Goal: Task Accomplishment & Management: Manage account settings

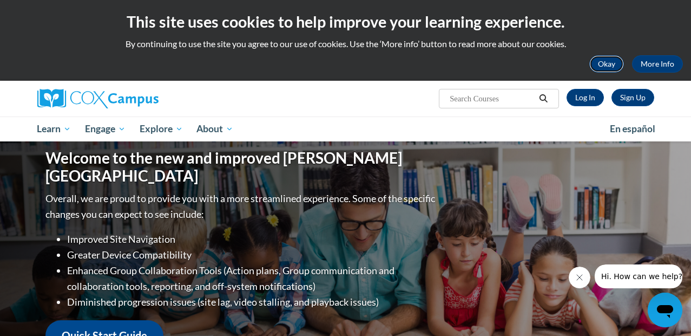
click at [598, 61] on button "Okay" at bounding box center [607, 63] width 35 height 17
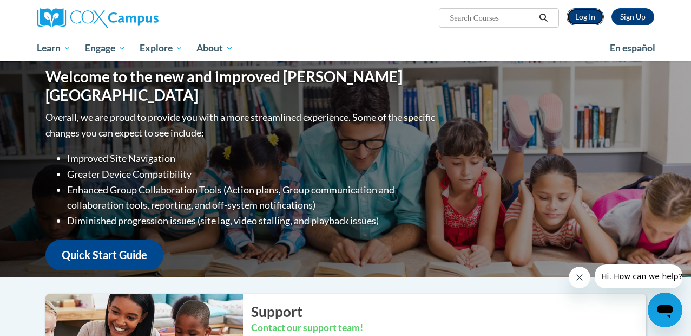
click at [587, 16] on link "Log In" at bounding box center [585, 16] width 37 height 17
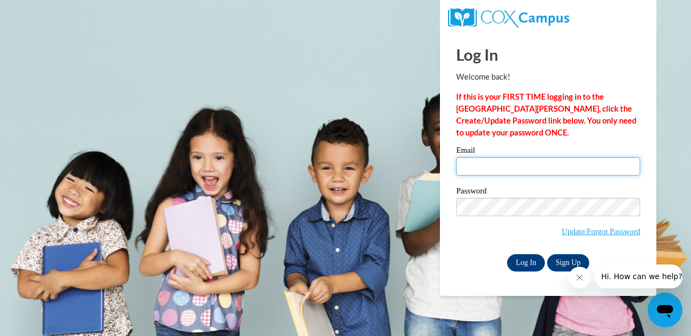
type input "[EMAIL_ADDRESS][DOMAIN_NAME]"
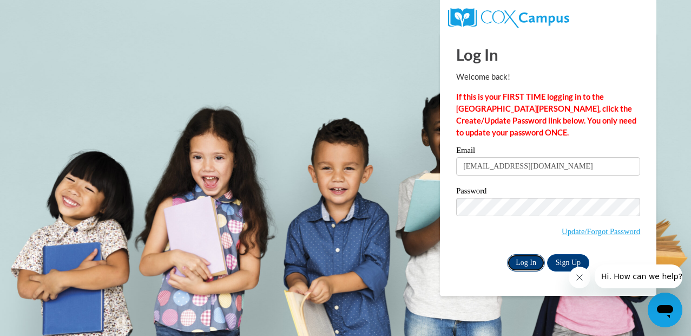
click at [526, 262] on input "Log In" at bounding box center [526, 262] width 38 height 17
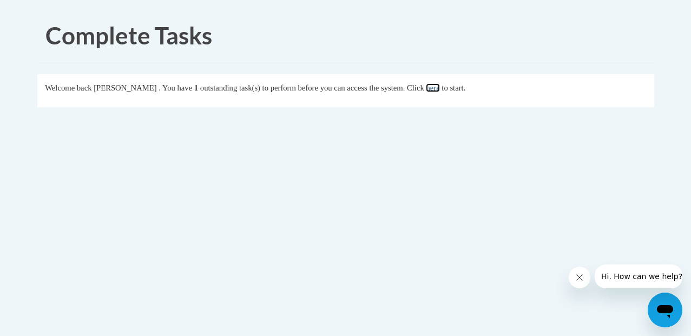
click at [440, 88] on link "here" at bounding box center [433, 87] width 14 height 9
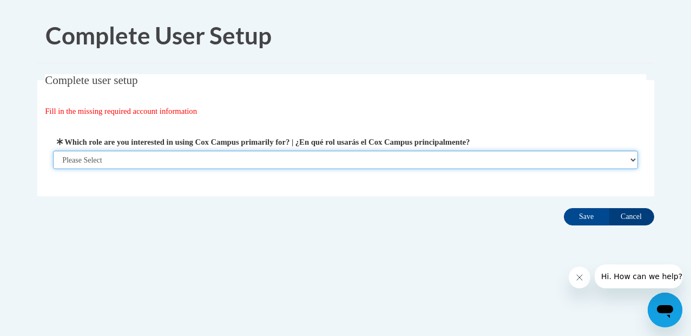
click at [270, 160] on select "Please Select College/University | Colegio/Universidad Community/Nonprofit Part…" at bounding box center [345, 159] width 585 height 18
select select "fbf2d438-af2f-41f8-98f1-81c410e29de3"
click at [53, 150] on select "Please Select College/University | Colegio/Universidad Community/Nonprofit Part…" at bounding box center [345, 159] width 585 height 18
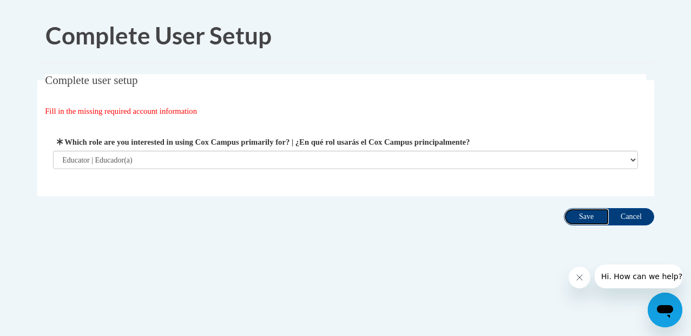
click at [582, 217] on input "Save" at bounding box center [586, 216] width 45 height 17
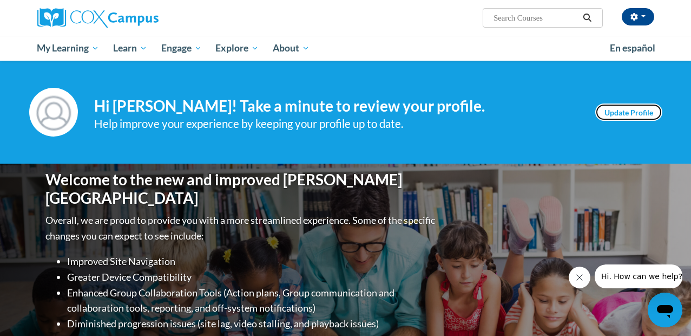
click at [624, 108] on link "Update Profile" at bounding box center [628, 111] width 67 height 17
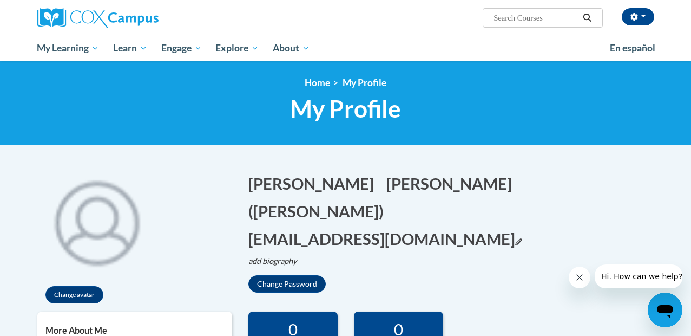
click at [515, 238] on icon "Edit email address" at bounding box center [518, 241] width 7 height 7
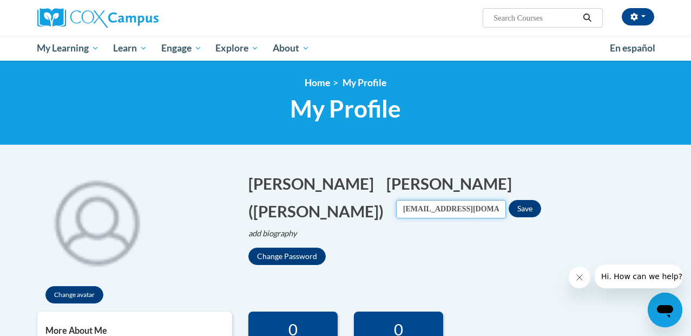
click at [506, 200] on input "abush@mountvernonschool.org" at bounding box center [451, 209] width 110 height 18
drag, startPoint x: 467, startPoint y: 182, endPoint x: 567, endPoint y: 182, distance: 100.1
click at [506, 200] on input "abush@mountvernonschool.org" at bounding box center [451, 209] width 110 height 18
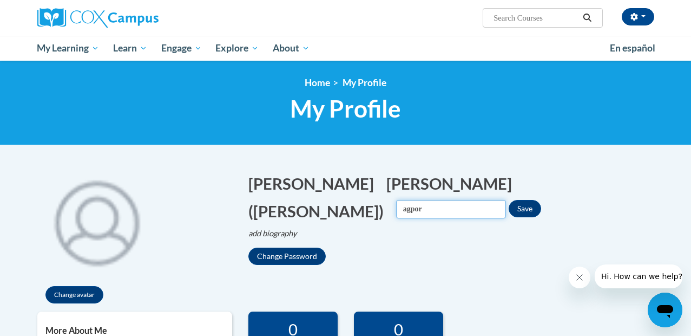
type input "[EMAIL_ADDRESS][DOMAIN_NAME]"
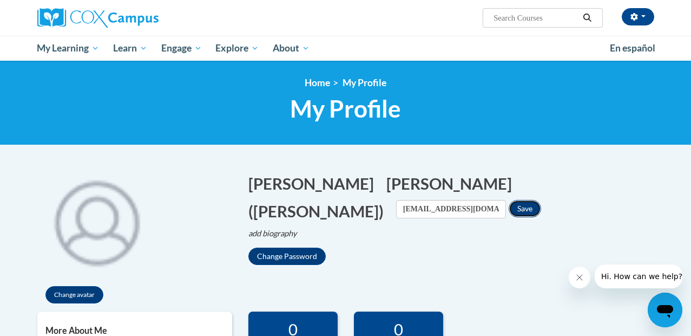
click at [541, 200] on button "Save" at bounding box center [525, 208] width 32 height 17
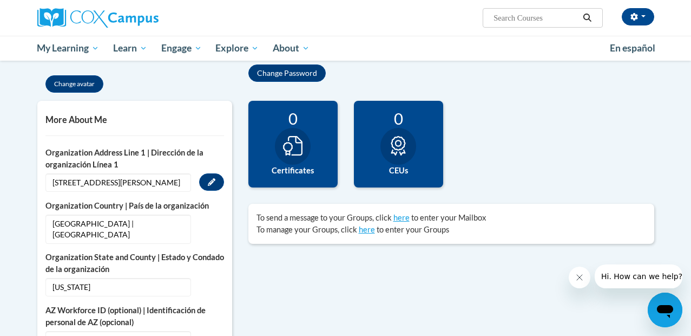
scroll to position [214, 0]
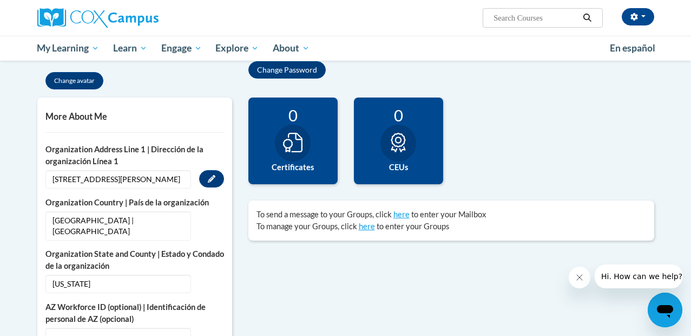
click at [151, 179] on span "[STREET_ADDRESS][PERSON_NAME]" at bounding box center [118, 179] width 146 height 18
click at [210, 181] on icon "Custom profile fields" at bounding box center [212, 179] width 8 height 8
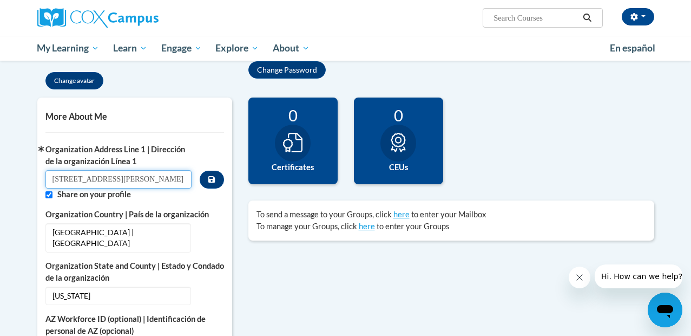
drag, startPoint x: 149, startPoint y: 182, endPoint x: 42, endPoint y: 180, distance: 106.7
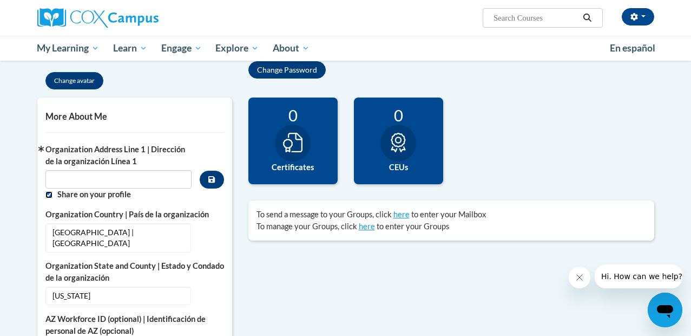
click at [48, 197] on input "Custom profile fields" at bounding box center [48, 194] width 7 height 7
checkbox input "false"
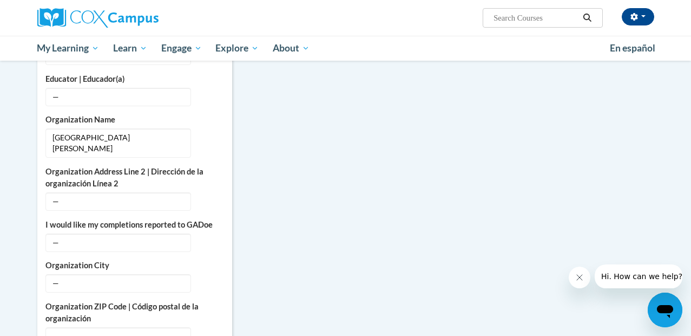
scroll to position [697, 0]
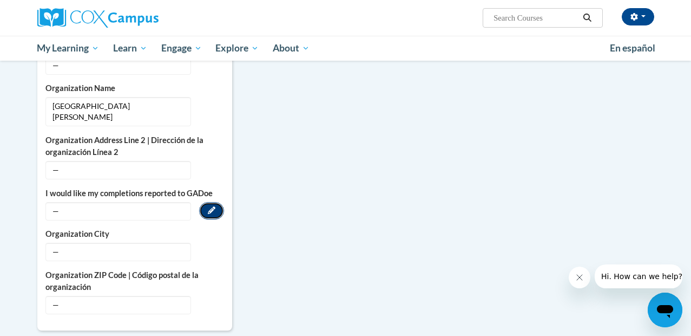
click at [213, 206] on icon "Custom profile fields" at bounding box center [212, 210] width 8 height 8
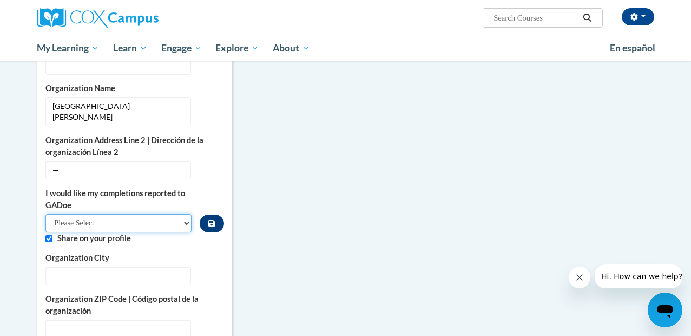
click at [184, 214] on select "Please Select Yes No" at bounding box center [118, 223] width 147 height 18
select select "603ba6f8-c7dd-435b-84cd-d4c8cfb77024"
click at [45, 214] on select "Please Select Yes No" at bounding box center [118, 223] width 147 height 18
click at [49, 235] on input "Custom profile fields" at bounding box center [48, 238] width 7 height 7
checkbox input "false"
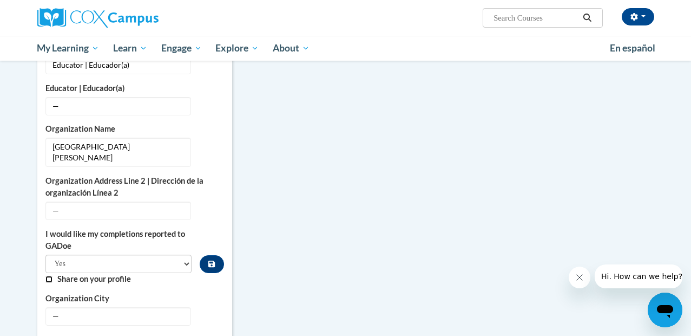
scroll to position [629, 0]
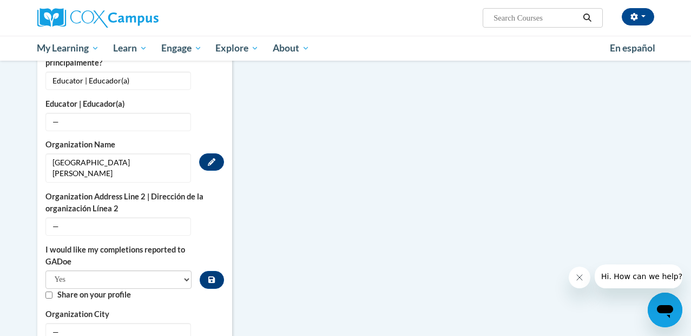
click at [134, 153] on span "[GEOGRAPHIC_DATA][PERSON_NAME]" at bounding box center [118, 167] width 146 height 29
click at [213, 158] on icon "Custom profile fields" at bounding box center [212, 162] width 8 height 8
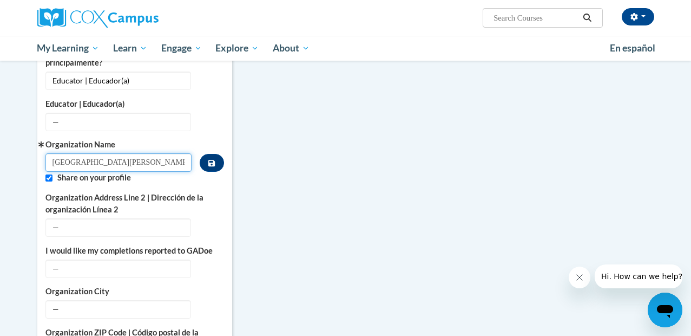
drag, startPoint x: 129, startPoint y: 151, endPoint x: 18, endPoint y: 144, distance: 111.7
click at [18, 144] on body "Angie Bush (America/New_York UTC-04:00) My Profile Inbox My Transcripts Log Out…" at bounding box center [345, 109] width 691 height 1477
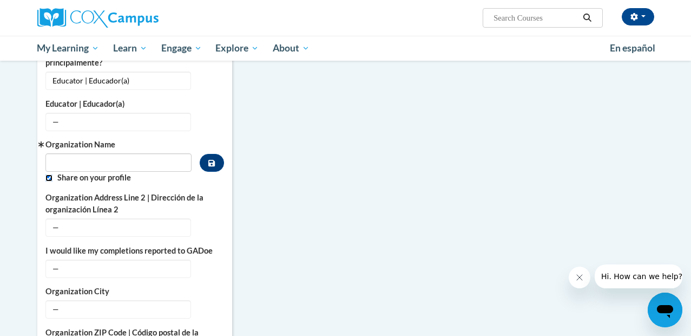
click at [49, 174] on input "Custom profile fields" at bounding box center [48, 177] width 7 height 7
checkbox input "false"
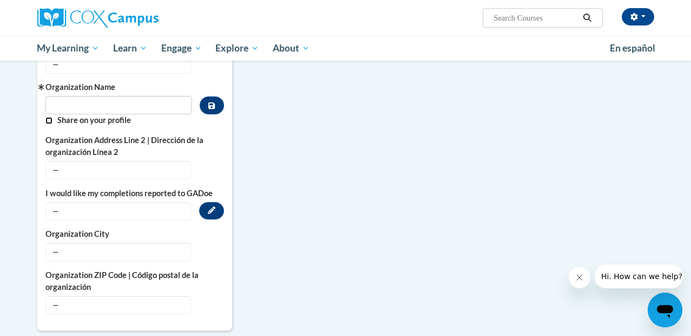
scroll to position [721, 0]
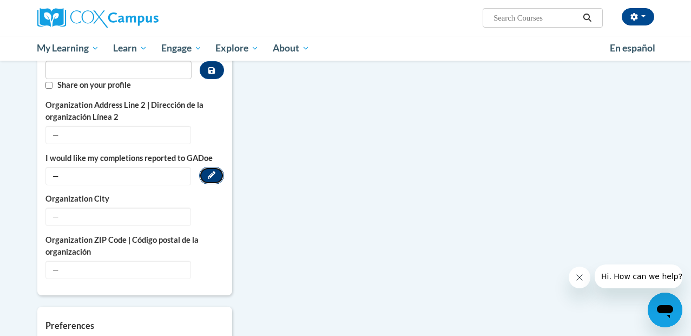
click at [211, 171] on icon "Custom profile fields" at bounding box center [212, 175] width 8 height 8
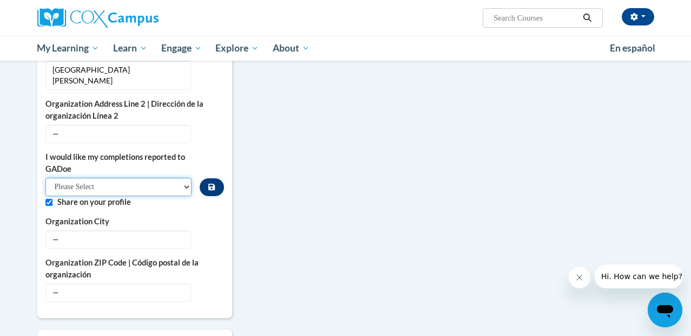
click at [169, 178] on select "Please Select Yes No" at bounding box center [118, 187] width 147 height 18
select select "603ba6f8-c7dd-435b-84cd-d4c8cfb77024"
click at [45, 178] on select "Please Select Yes No" at bounding box center [118, 187] width 147 height 18
click at [47, 199] on input "Custom profile fields" at bounding box center [48, 202] width 7 height 7
checkbox input "false"
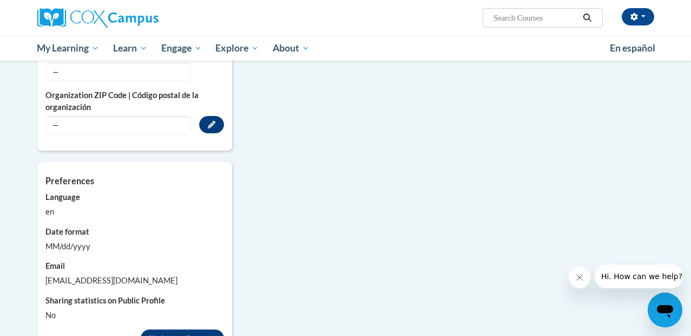
scroll to position [918, 0]
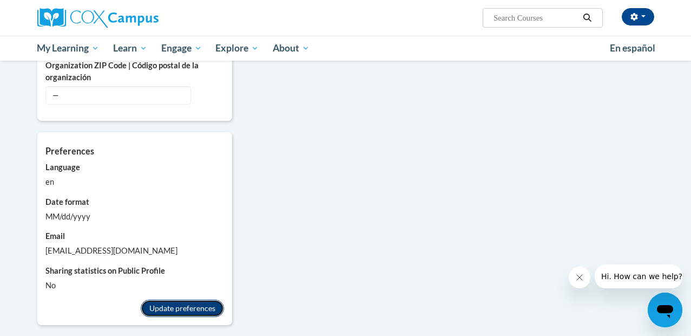
click at [191, 299] on button "Update preferences" at bounding box center [182, 307] width 83 height 17
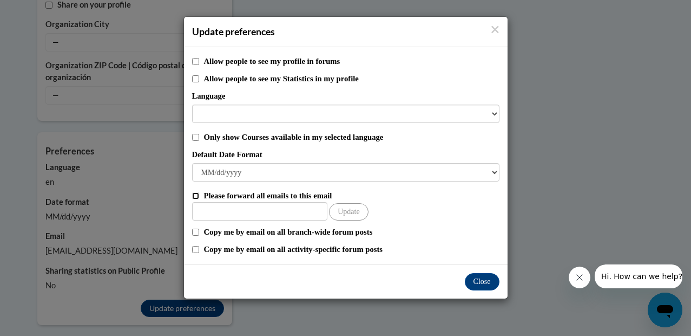
click at [196, 196] on input "Please forward all emails to this email" at bounding box center [195, 195] width 7 height 7
checkbox input "true"
click at [210, 208] on input "Other Email" at bounding box center [259, 211] width 135 height 18
type input "[EMAIL_ADDRESS][DOMAIN_NAME]"
click at [346, 213] on button "Update" at bounding box center [348, 211] width 39 height 17
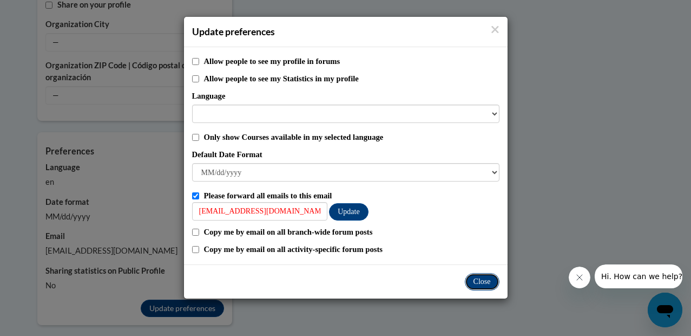
click at [486, 282] on button "Close" at bounding box center [482, 281] width 35 height 17
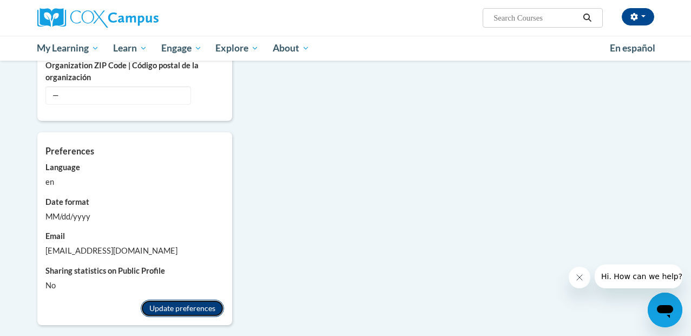
click at [173, 299] on button "Update preferences" at bounding box center [182, 307] width 83 height 17
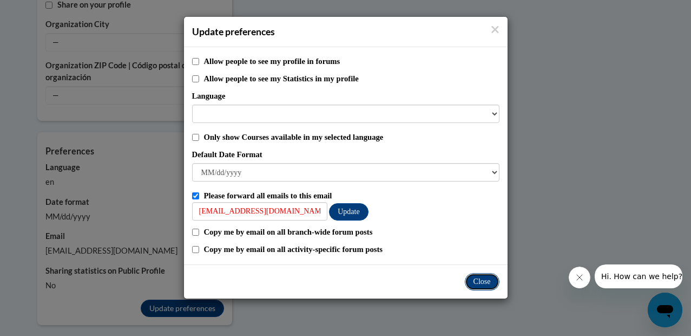
click at [487, 283] on button "Close" at bounding box center [482, 281] width 35 height 17
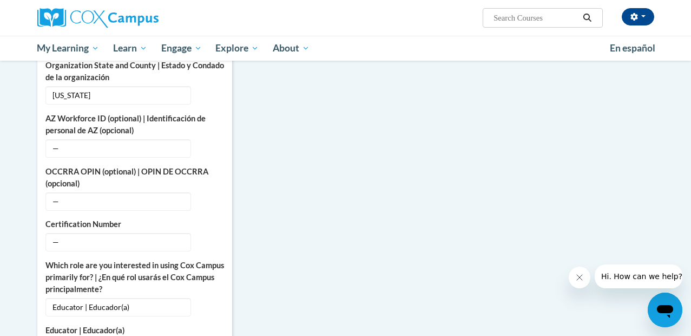
scroll to position [0, 0]
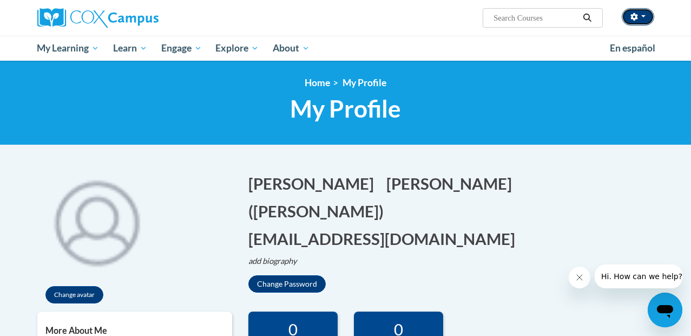
click at [643, 15] on button "button" at bounding box center [638, 16] width 32 height 17
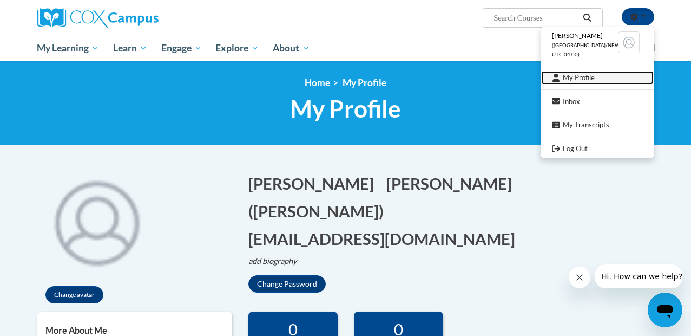
click at [577, 75] on link "My Profile" at bounding box center [597, 78] width 113 height 14
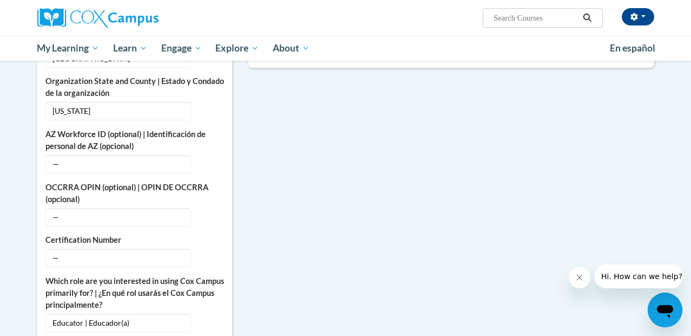
scroll to position [392, 0]
